Goal: Task Accomplishment & Management: Complete application form

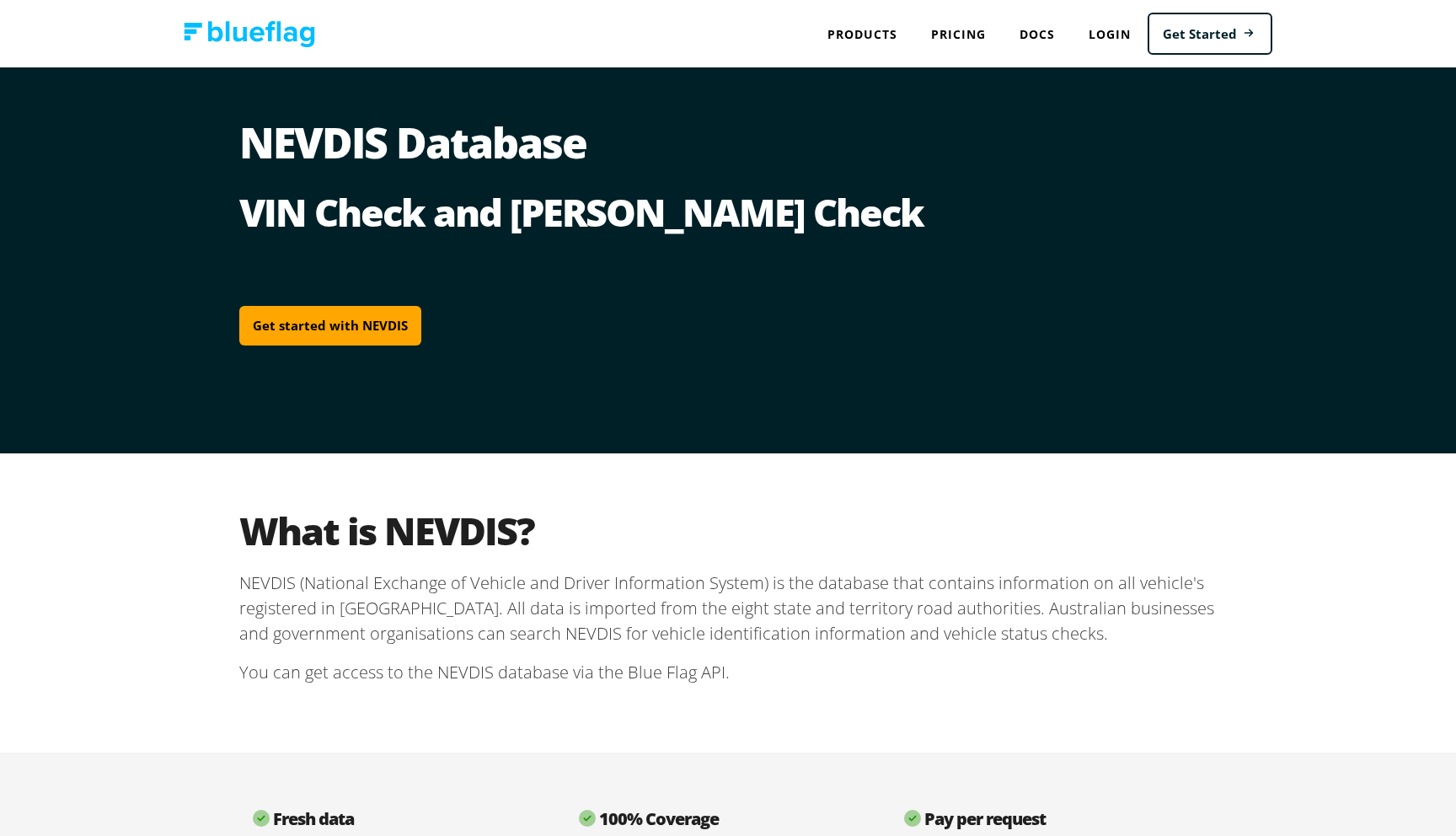
click at [385, 333] on link "Get started with NEVDIS" at bounding box center [330, 325] width 182 height 40
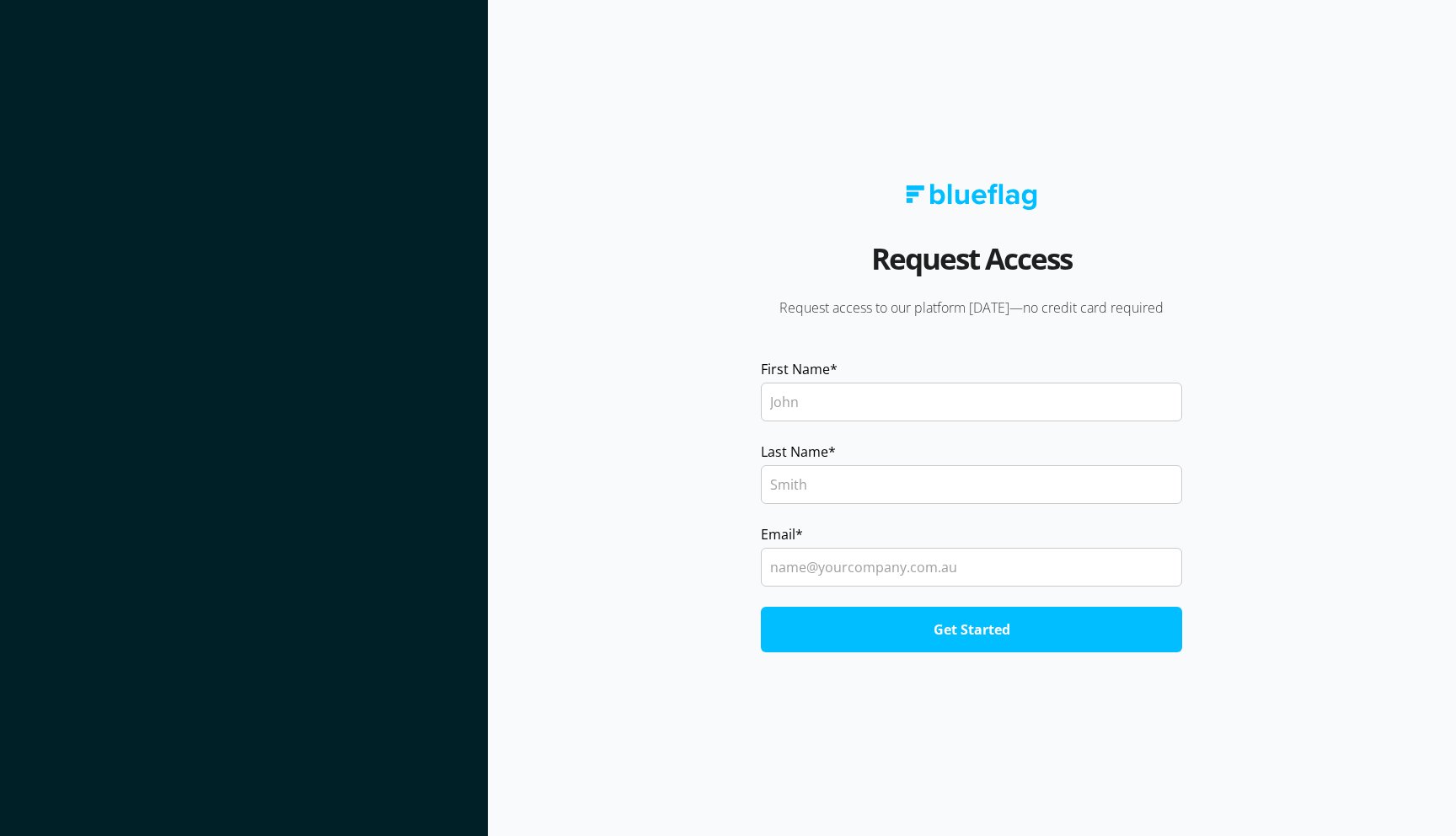
click at [907, 410] on input "First Name *" at bounding box center [971, 402] width 422 height 39
click at [654, 300] on section "Request Access Request access to our platform [DATE]—no credit card required Fi…" at bounding box center [972, 418] width 969 height 836
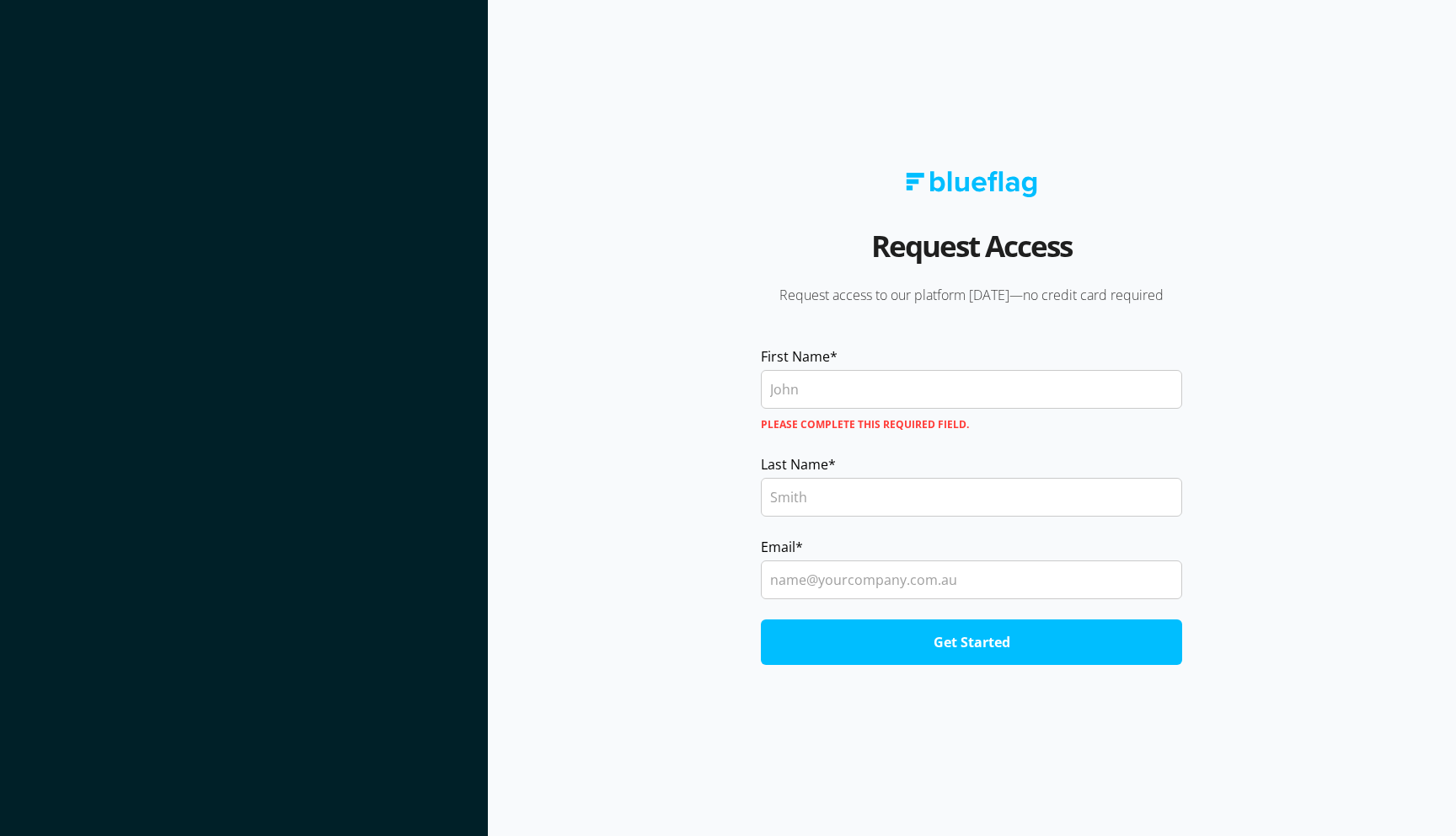
click at [827, 297] on p "Request access to our platform [DATE]—no credit card required" at bounding box center [971, 294] width 468 height 18
click at [769, 297] on p "Request access to our platform [DATE]—no credit card required" at bounding box center [971, 294] width 468 height 18
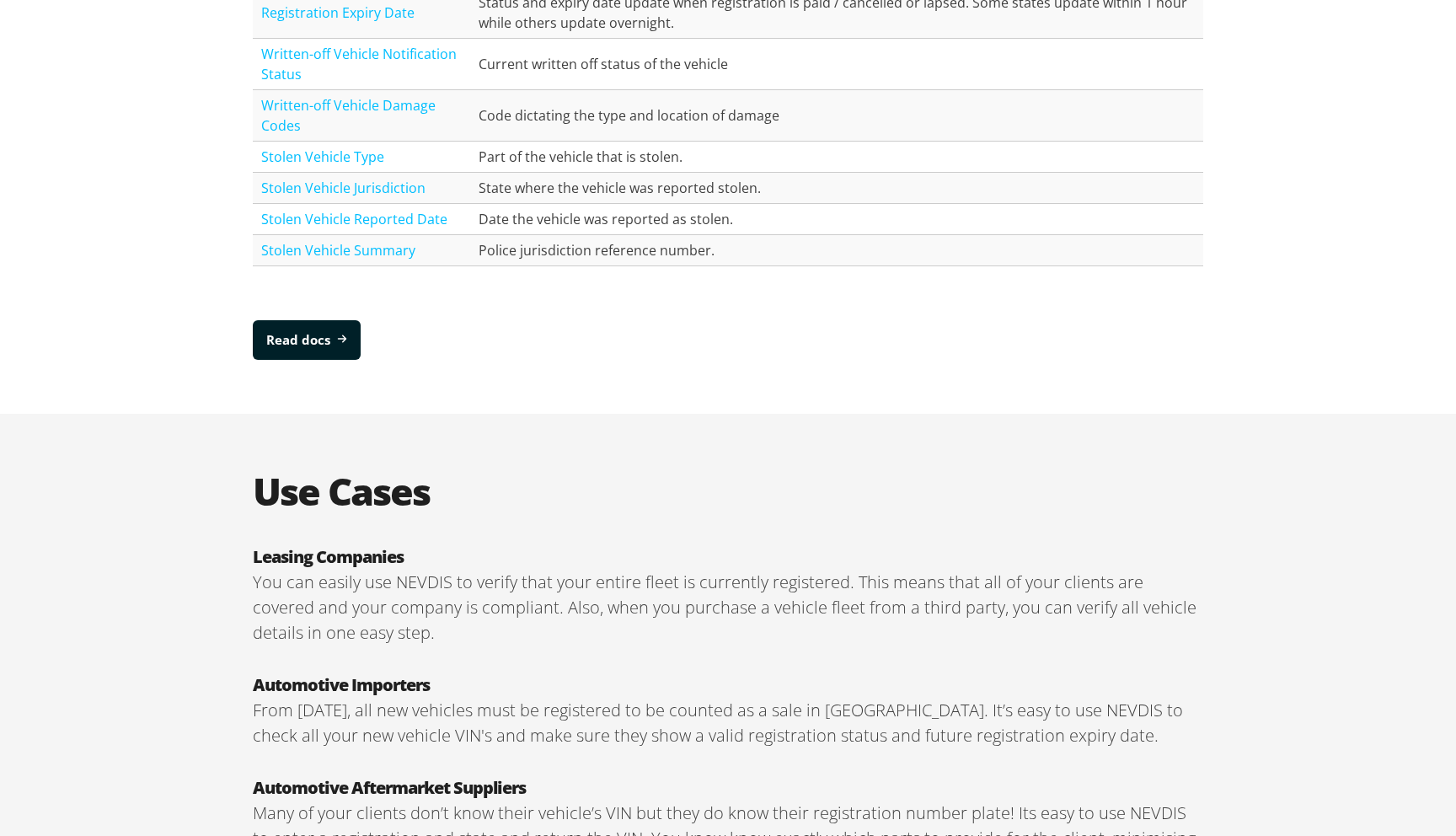
scroll to position [2803, 0]
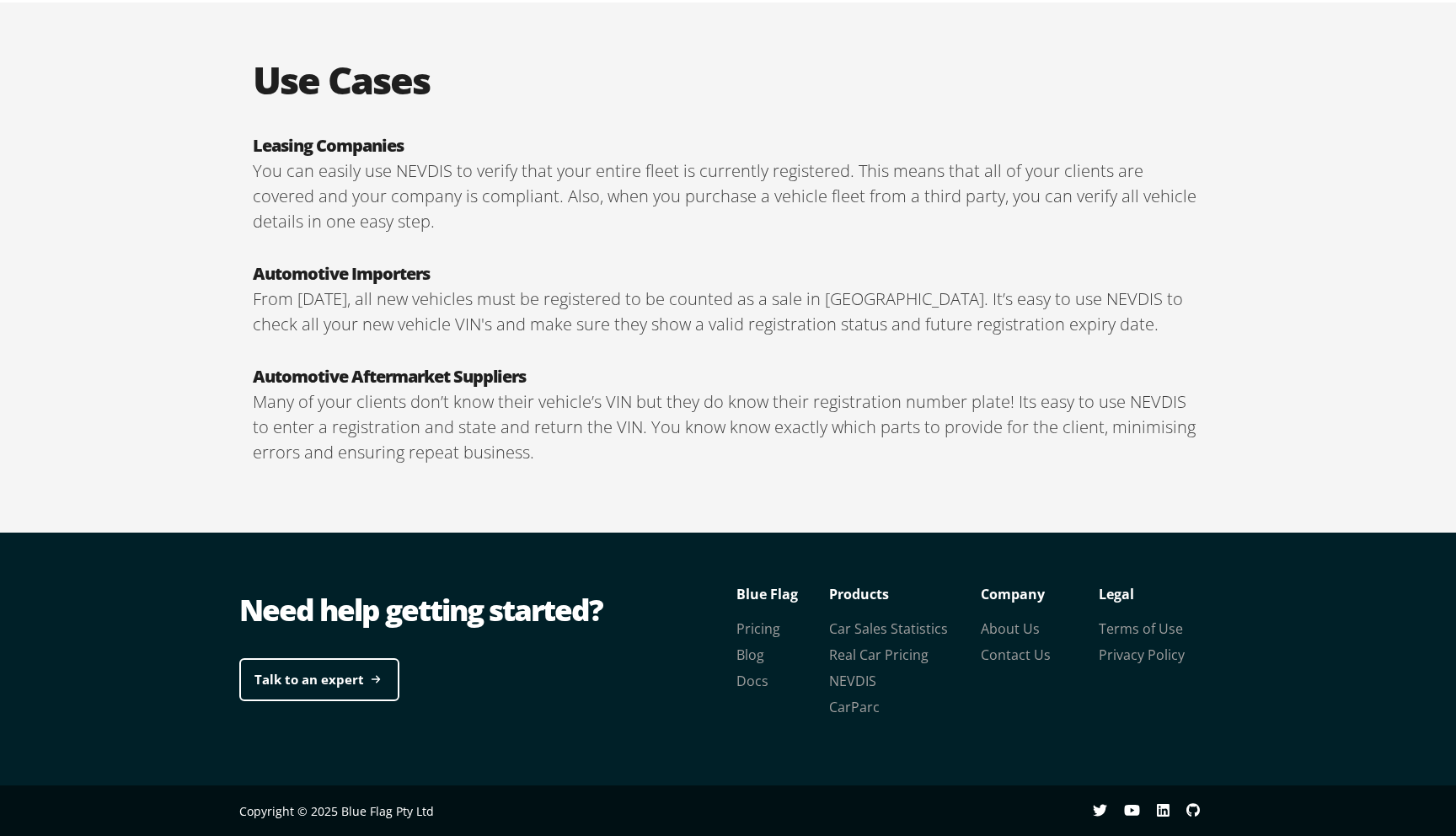
click at [581, 295] on p "From [DATE], all new vehicles must be registered to be counted as a sale in [GE…" at bounding box center [728, 312] width 950 height 50
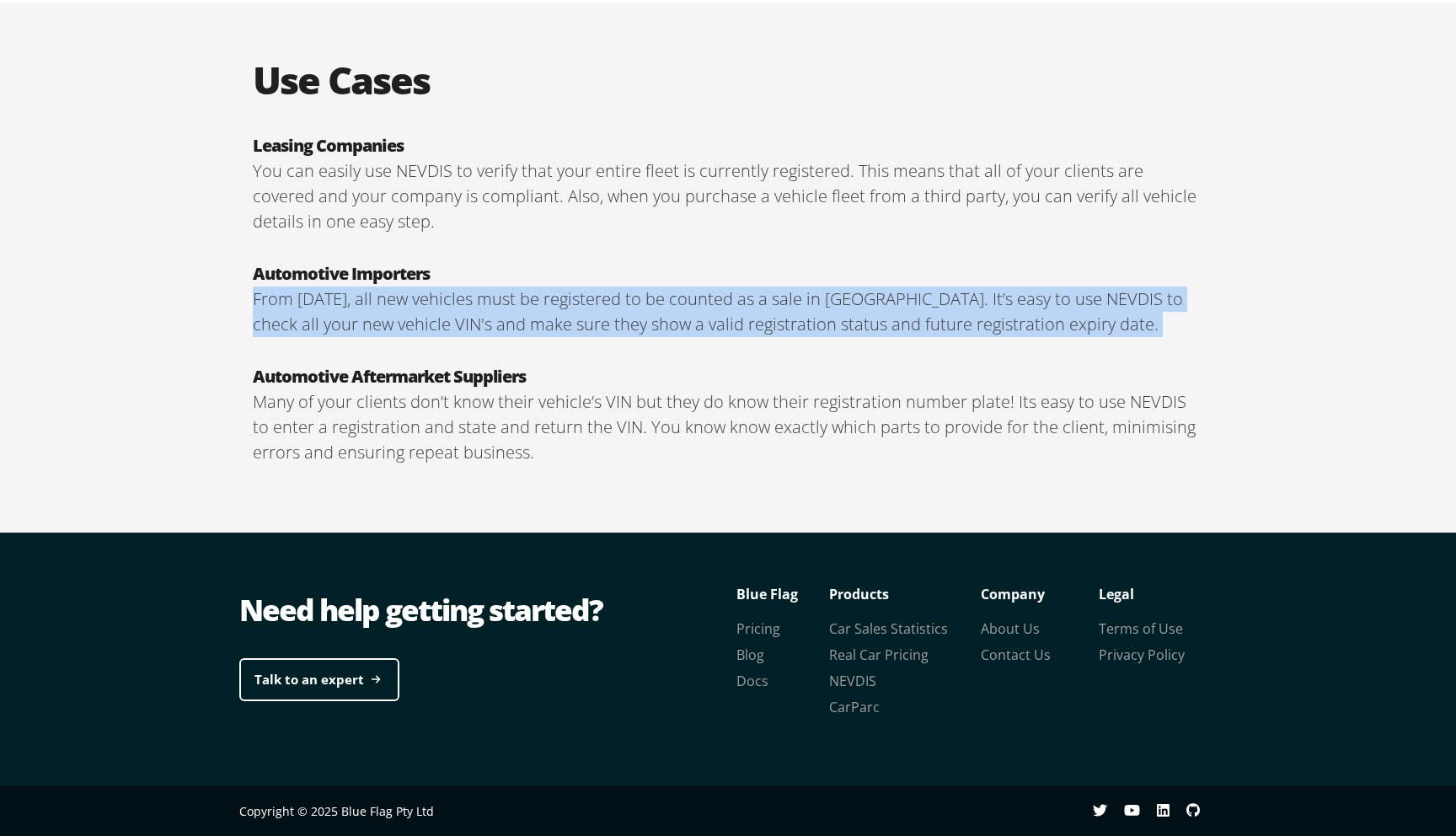
click at [647, 314] on p "From [DATE], all new vehicles must be registered to be counted as a sale in [GE…" at bounding box center [728, 312] width 950 height 50
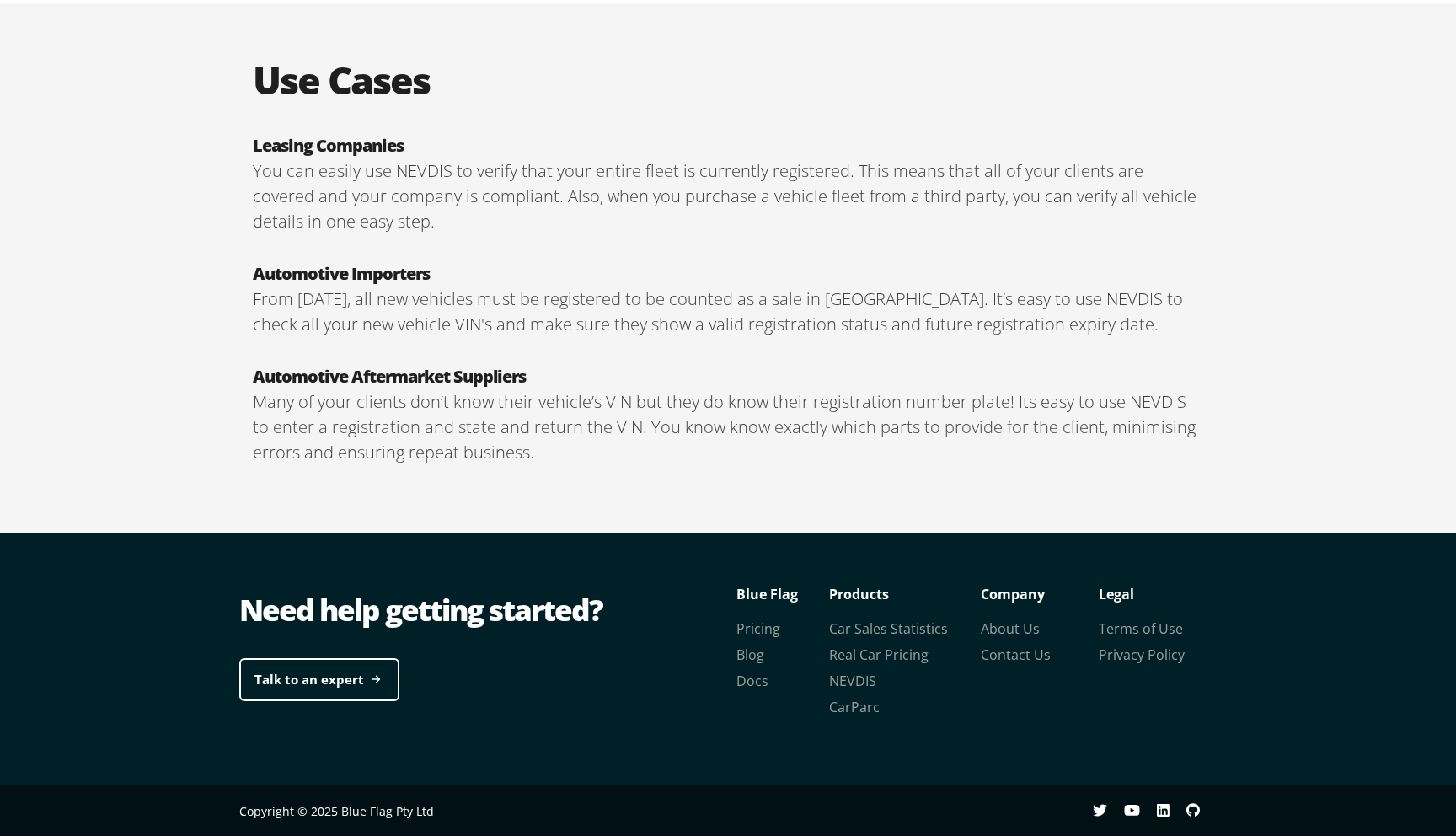
click at [647, 314] on p "From [DATE], all new vehicles must be registered to be counted as a sale in [GE…" at bounding box center [728, 312] width 950 height 50
